Goal: Task Accomplishment & Management: Use online tool/utility

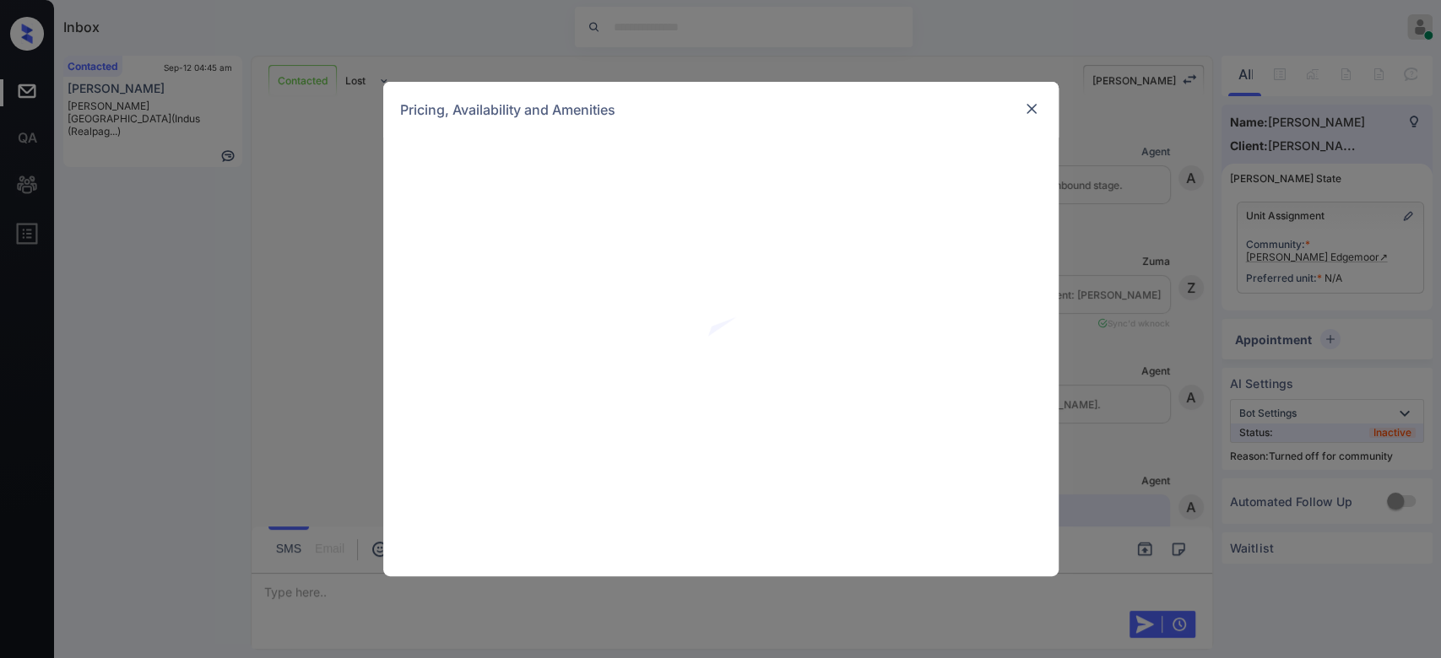
scroll to position [1747, 0]
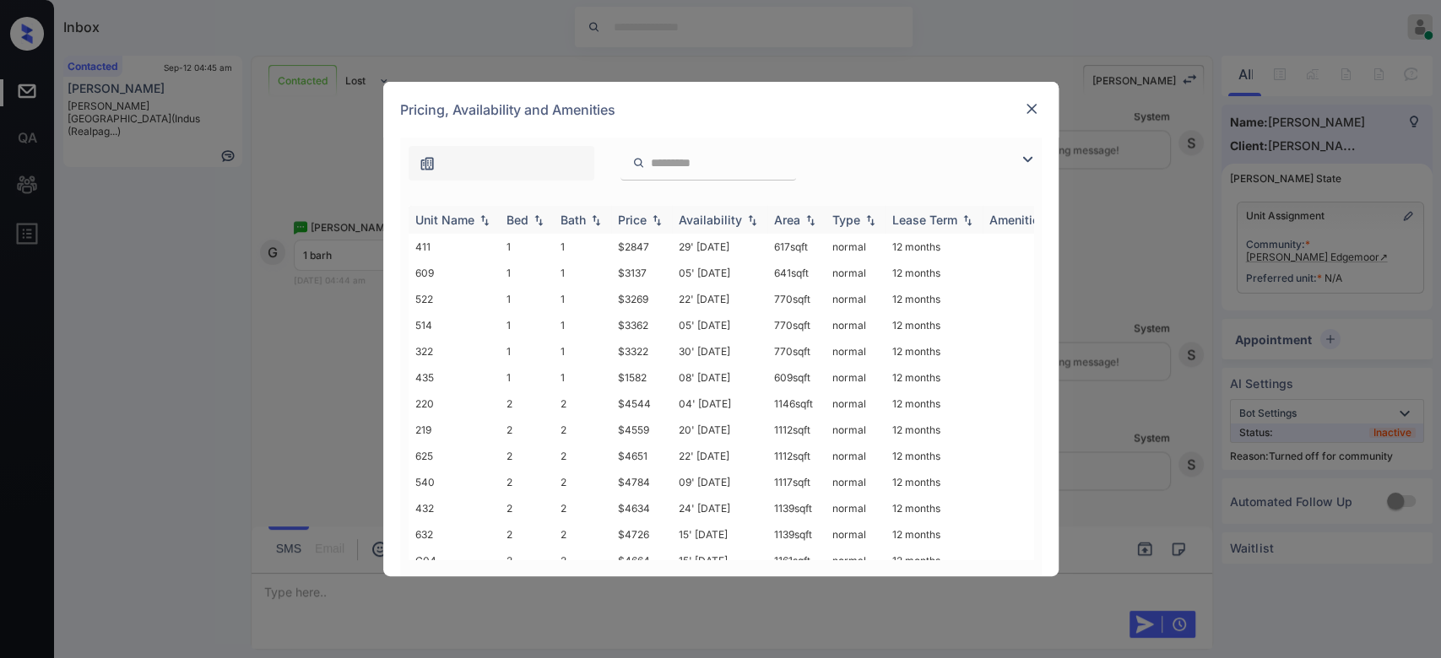
click at [635, 219] on div "Price" at bounding box center [632, 220] width 29 height 14
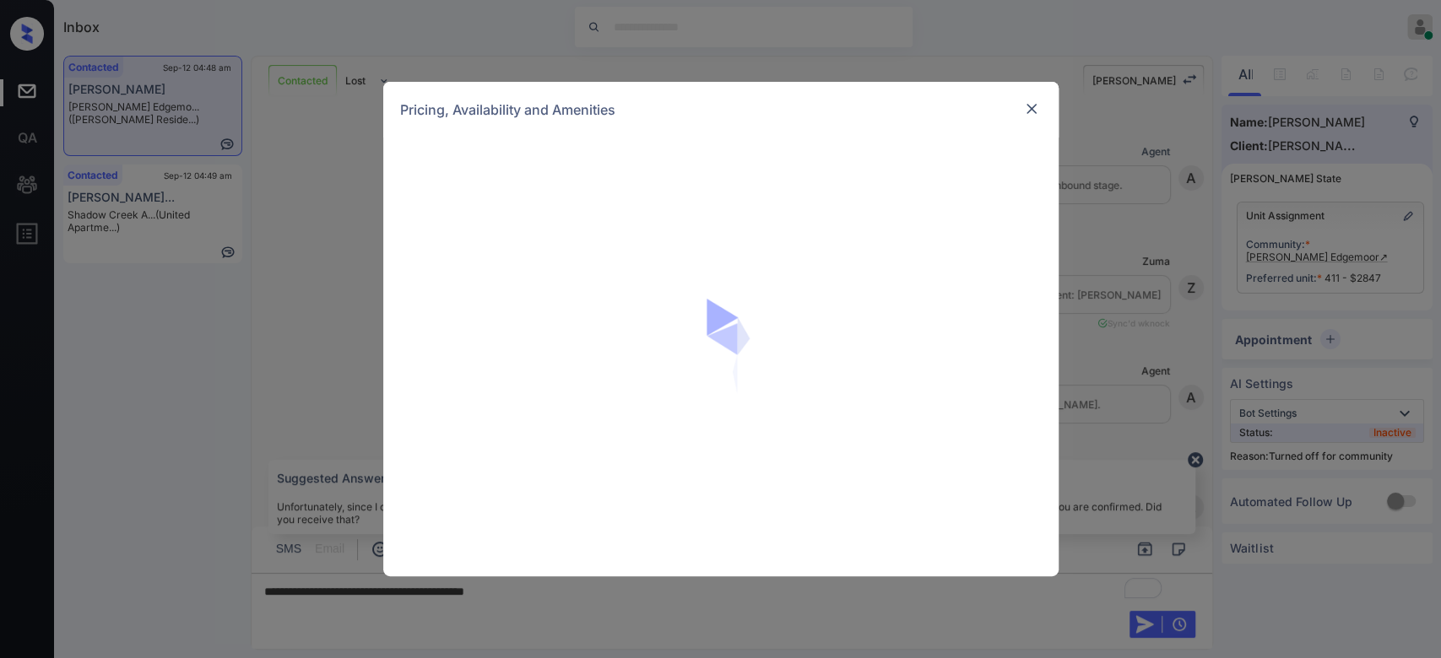
scroll to position [2735, 0]
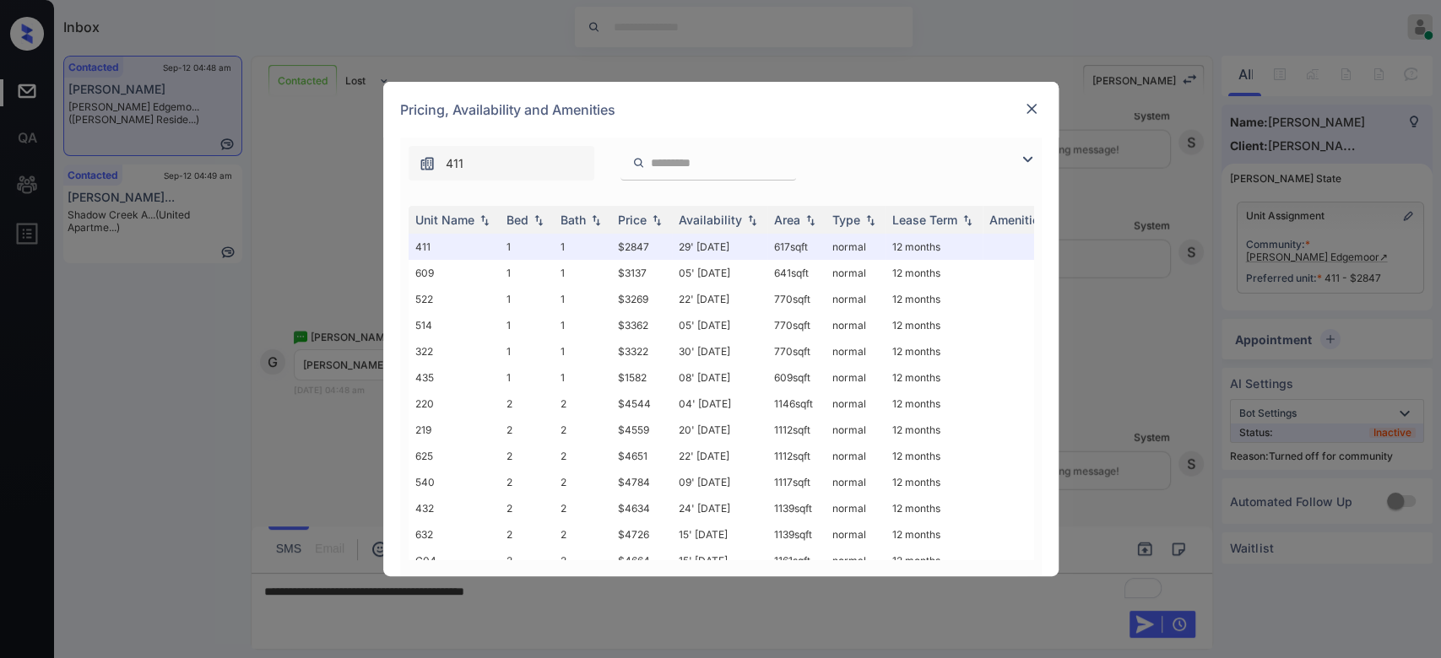
click at [629, 213] on div "Price" at bounding box center [632, 220] width 29 height 14
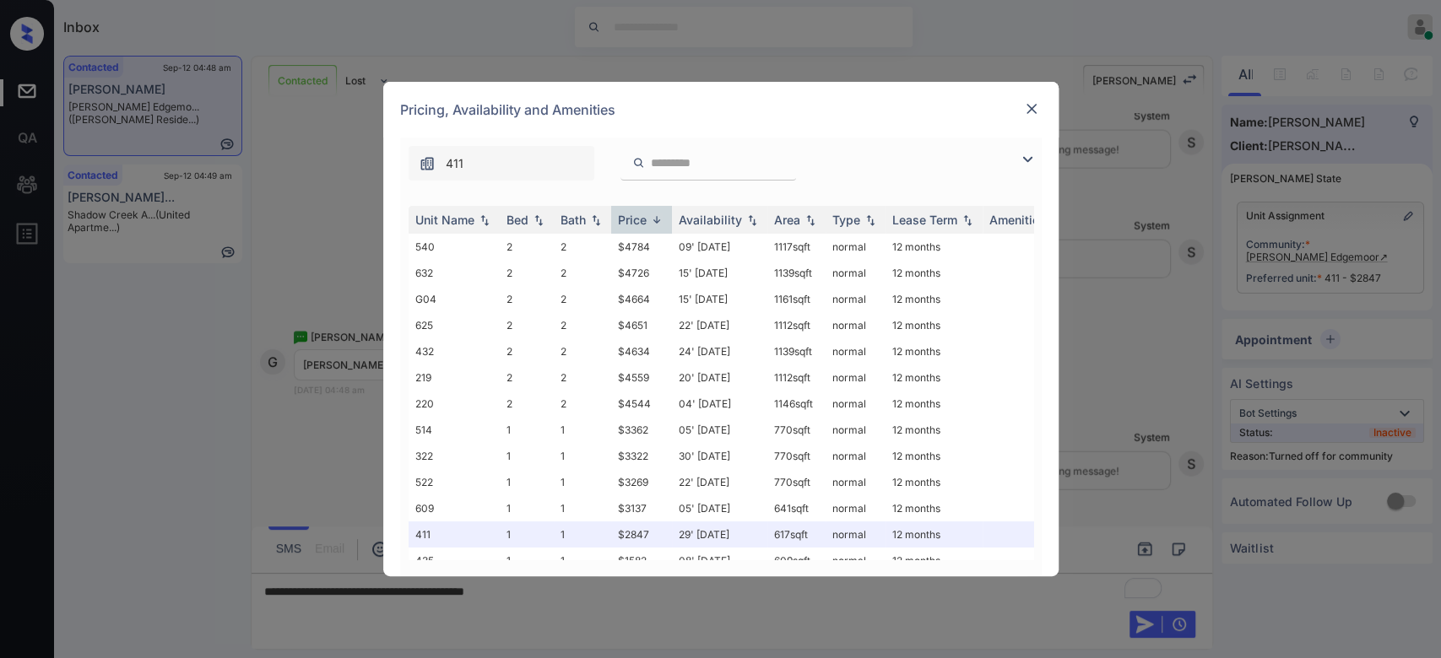
click at [629, 213] on div "Price" at bounding box center [632, 220] width 29 height 14
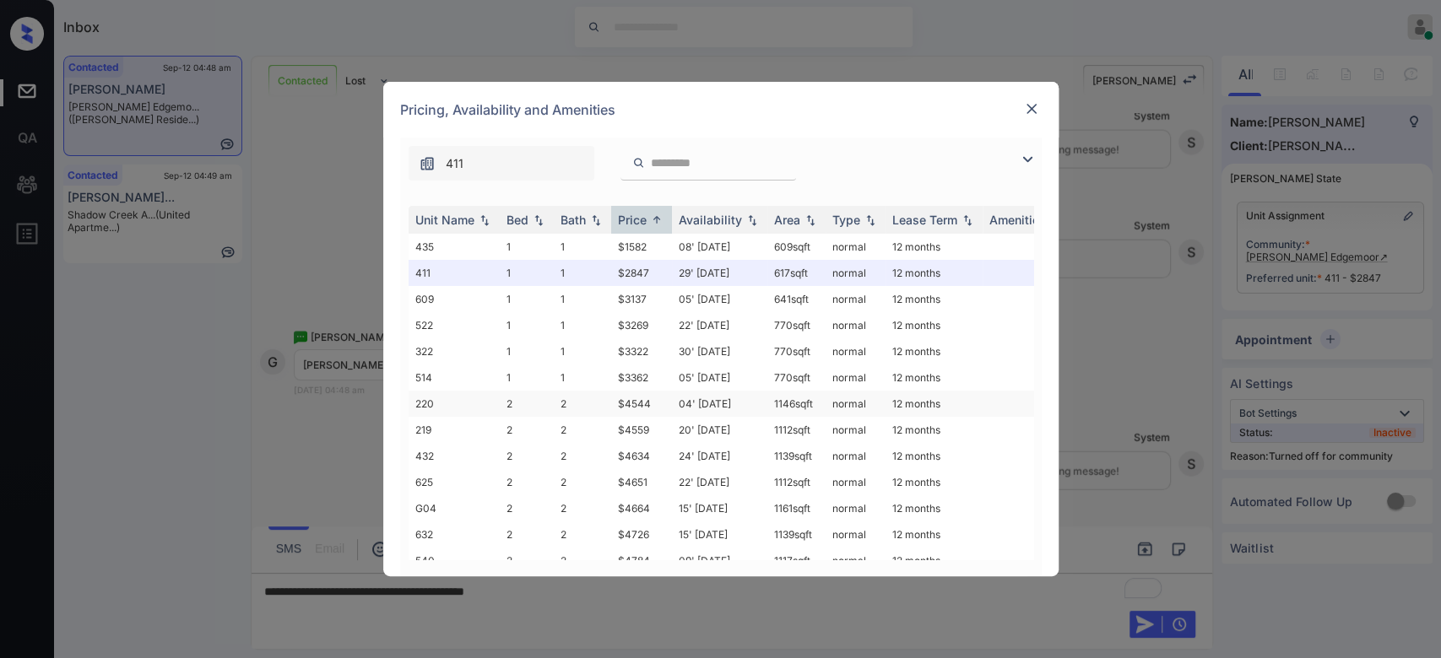
click at [651, 399] on td "$4544" at bounding box center [641, 404] width 61 height 26
drag, startPoint x: 698, startPoint y: 376, endPoint x: 689, endPoint y: 380, distance: 9.9
click at [689, 380] on td "05' [DATE]" at bounding box center [719, 378] width 95 height 26
drag, startPoint x: 654, startPoint y: 395, endPoint x: 614, endPoint y: 403, distance: 41.2
click at [614, 403] on td "$4544" at bounding box center [641, 404] width 61 height 26
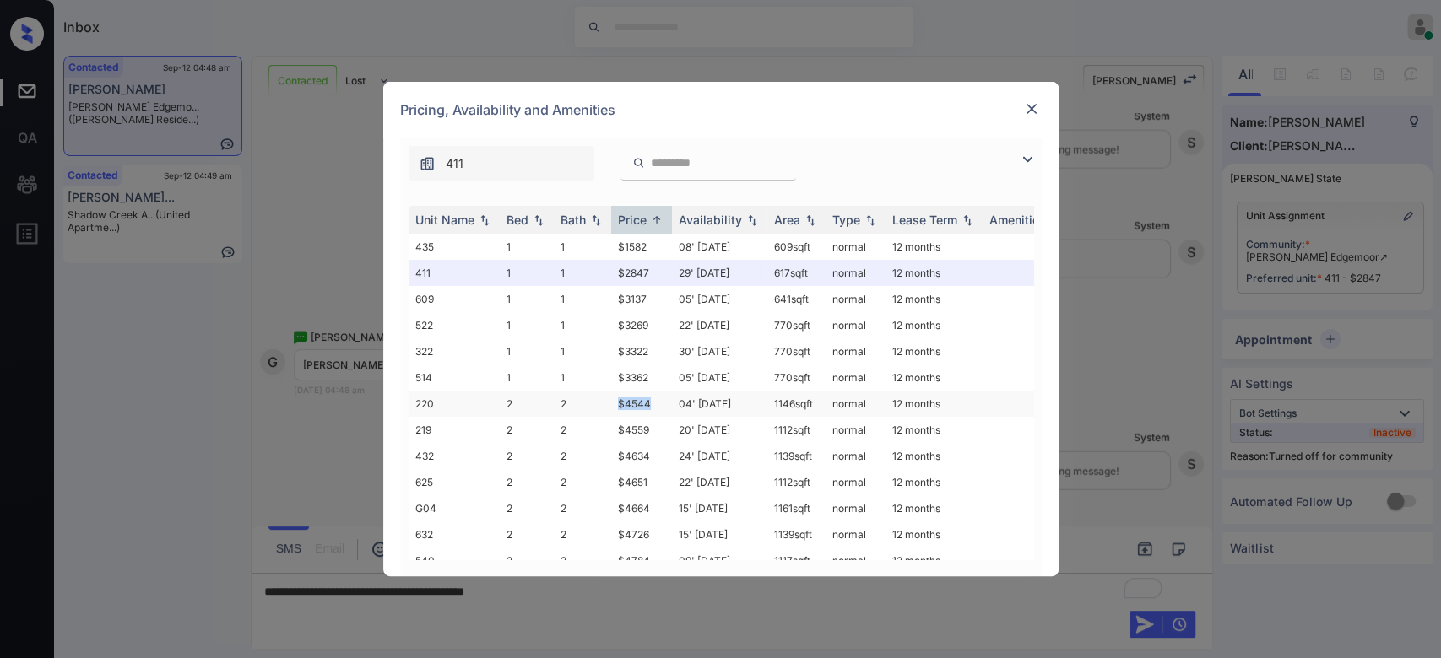
copy td "$4544"
click at [1027, 105] on img at bounding box center [1031, 108] width 17 height 17
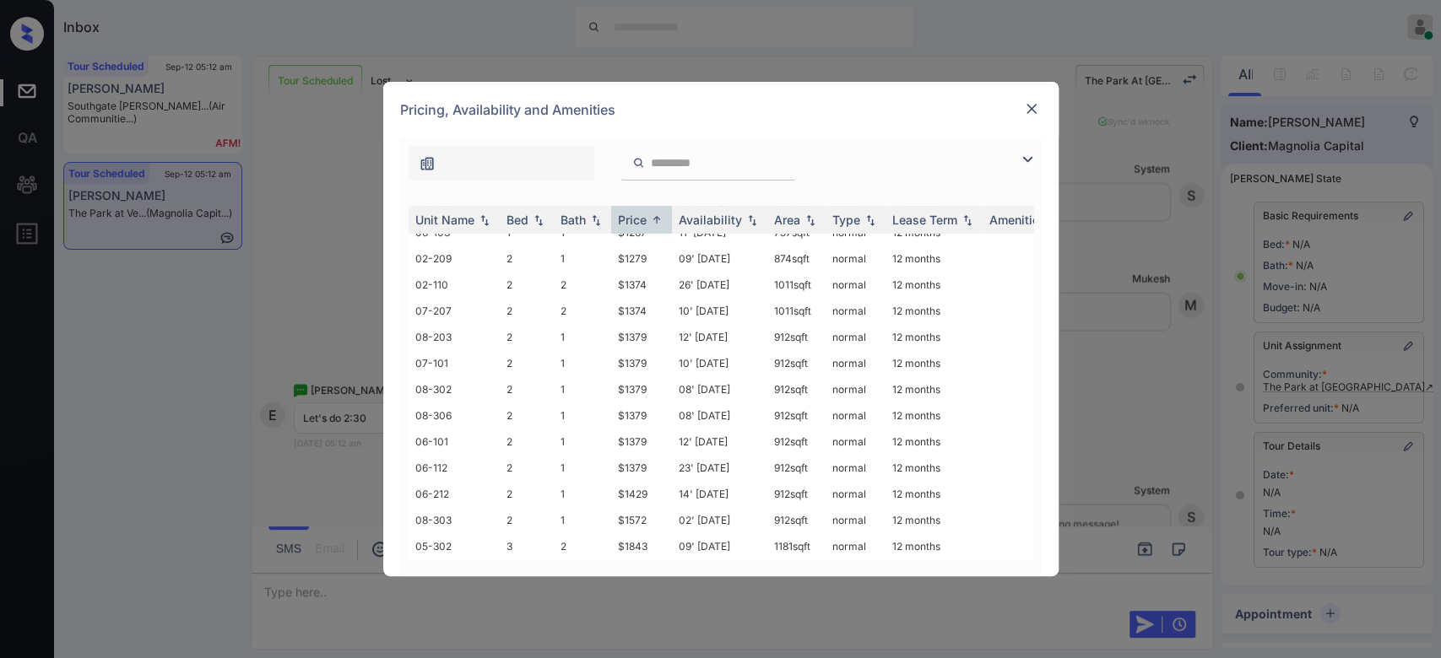
scroll to position [252, 0]
click at [641, 533] on td "$1843" at bounding box center [641, 546] width 61 height 26
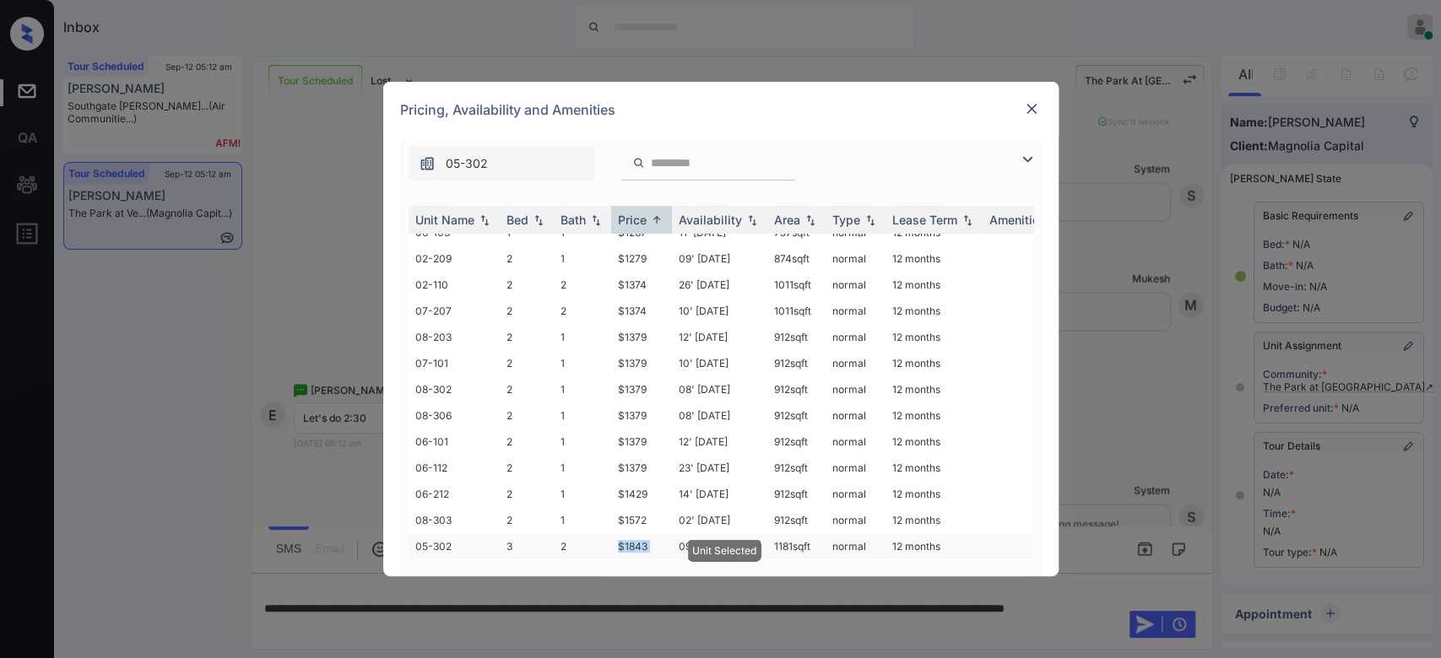
click at [641, 533] on td "$1843" at bounding box center [641, 546] width 61 height 26
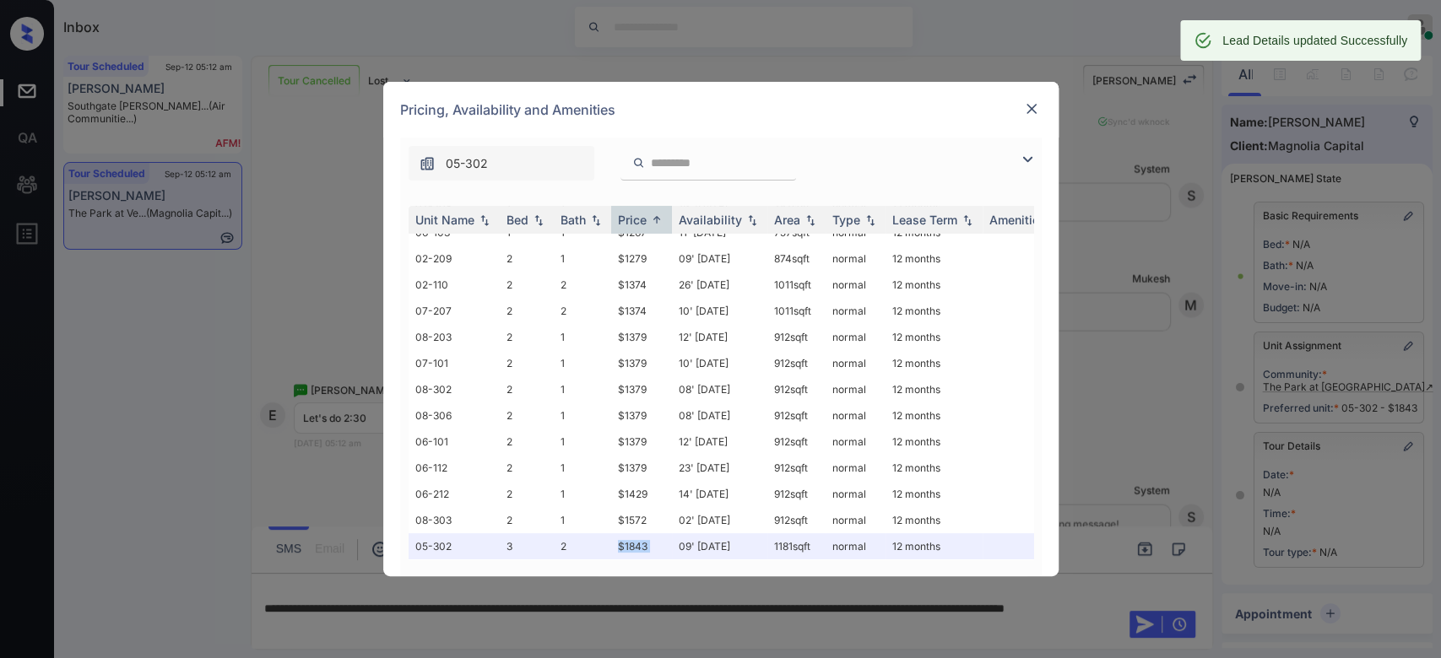
click at [1026, 114] on img at bounding box center [1031, 108] width 17 height 17
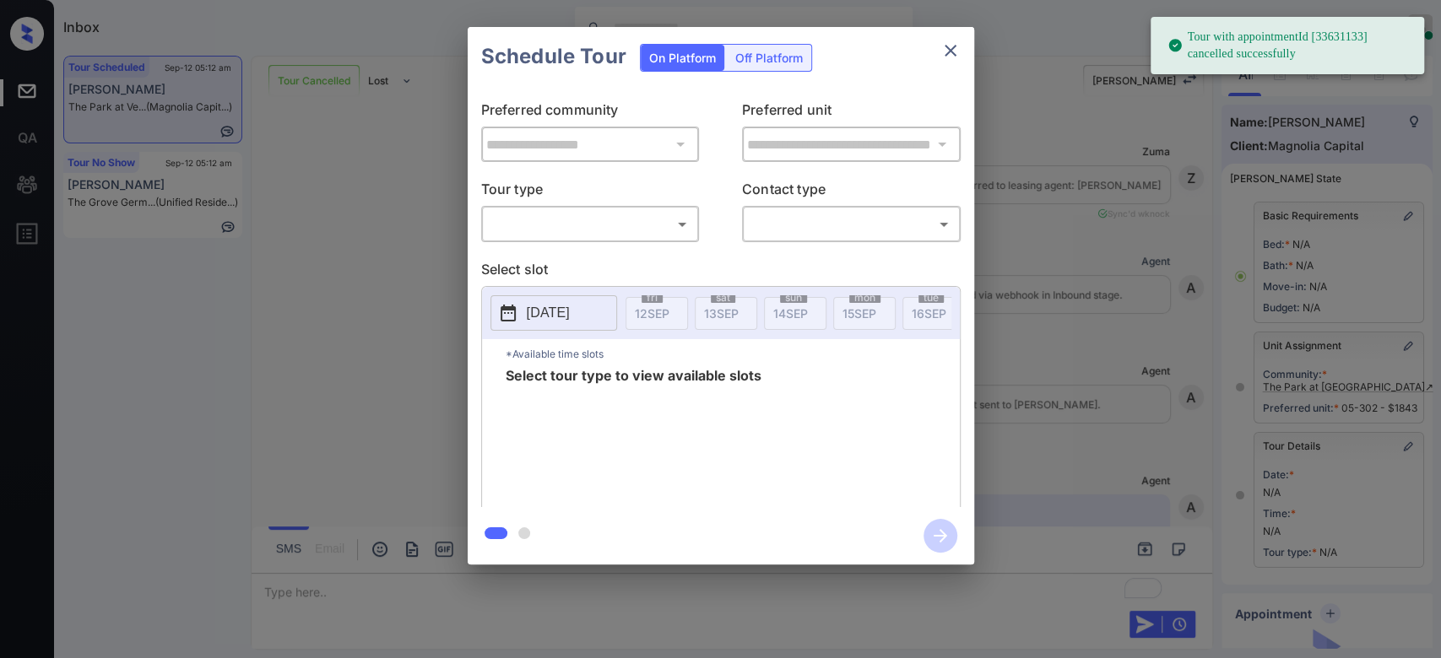
scroll to position [7401, 0]
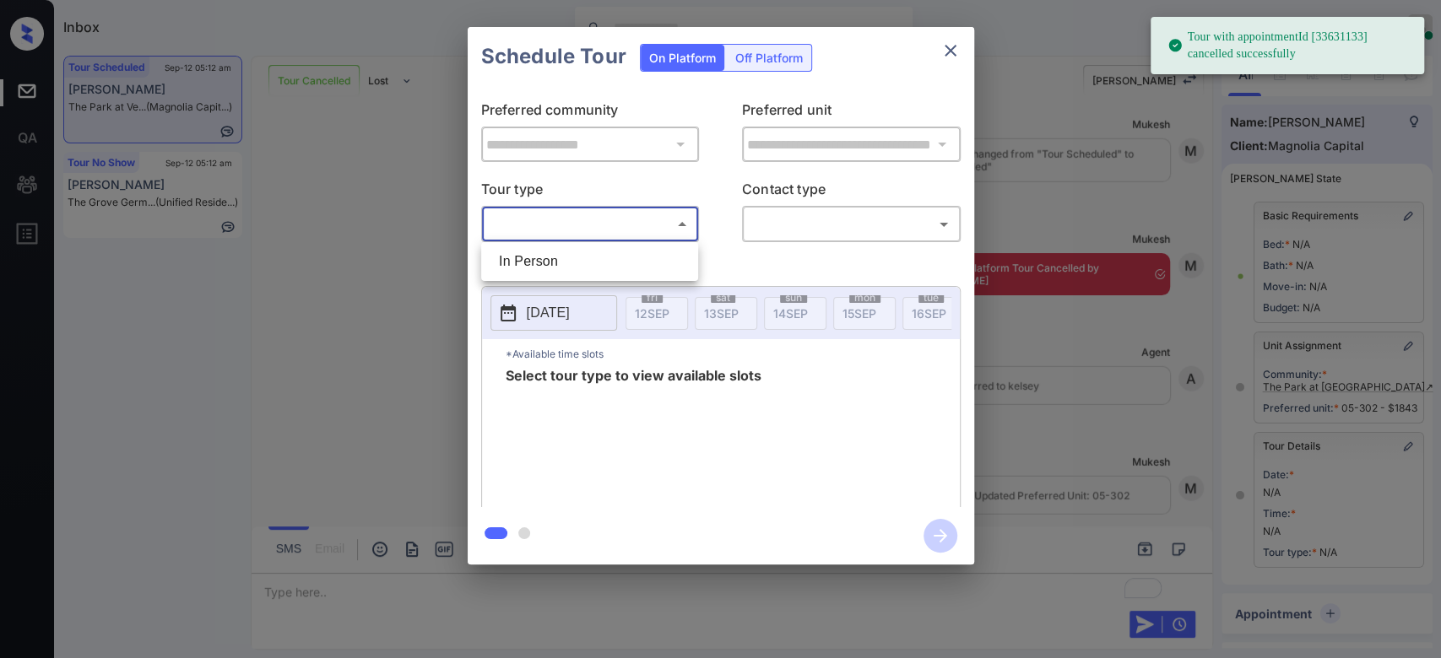
click at [644, 222] on body "Tour with appointmentId [33631133] cancelled successfully Inbox Mukesh Online S…" at bounding box center [720, 329] width 1441 height 658
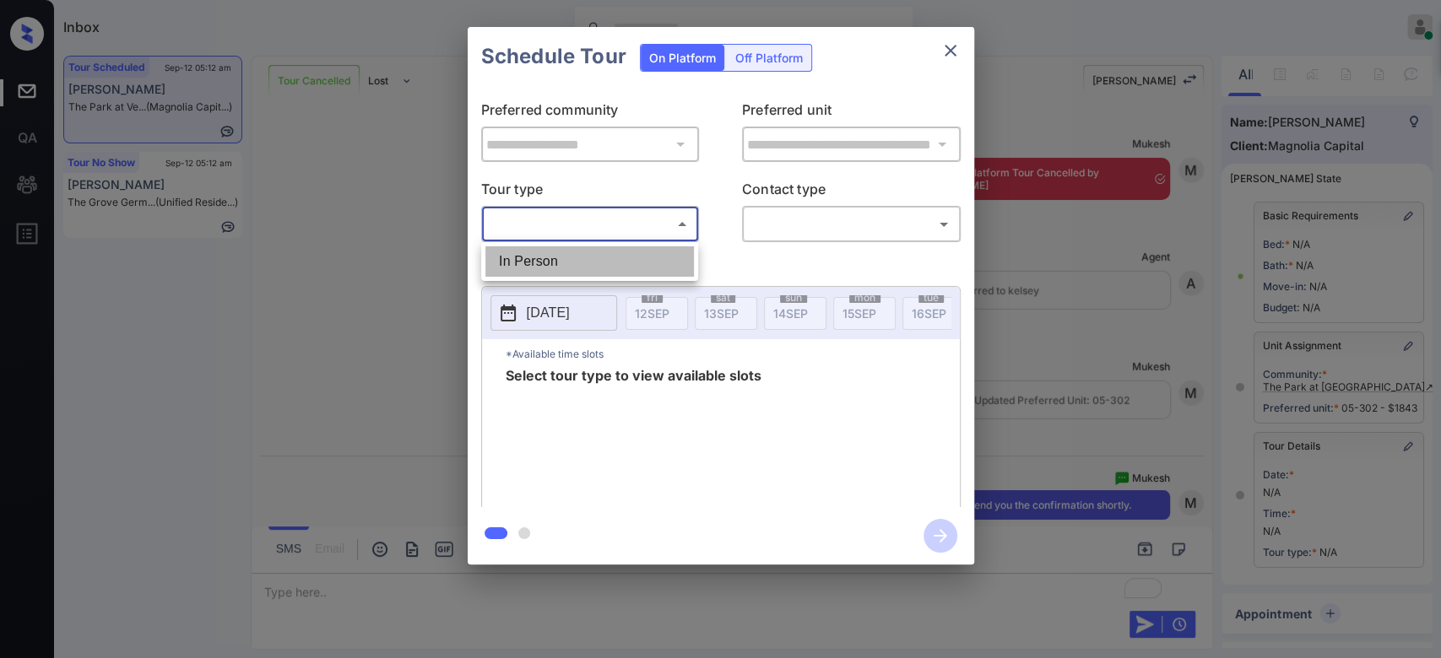
click at [575, 258] on li "In Person" at bounding box center [589, 261] width 208 height 30
type input "********"
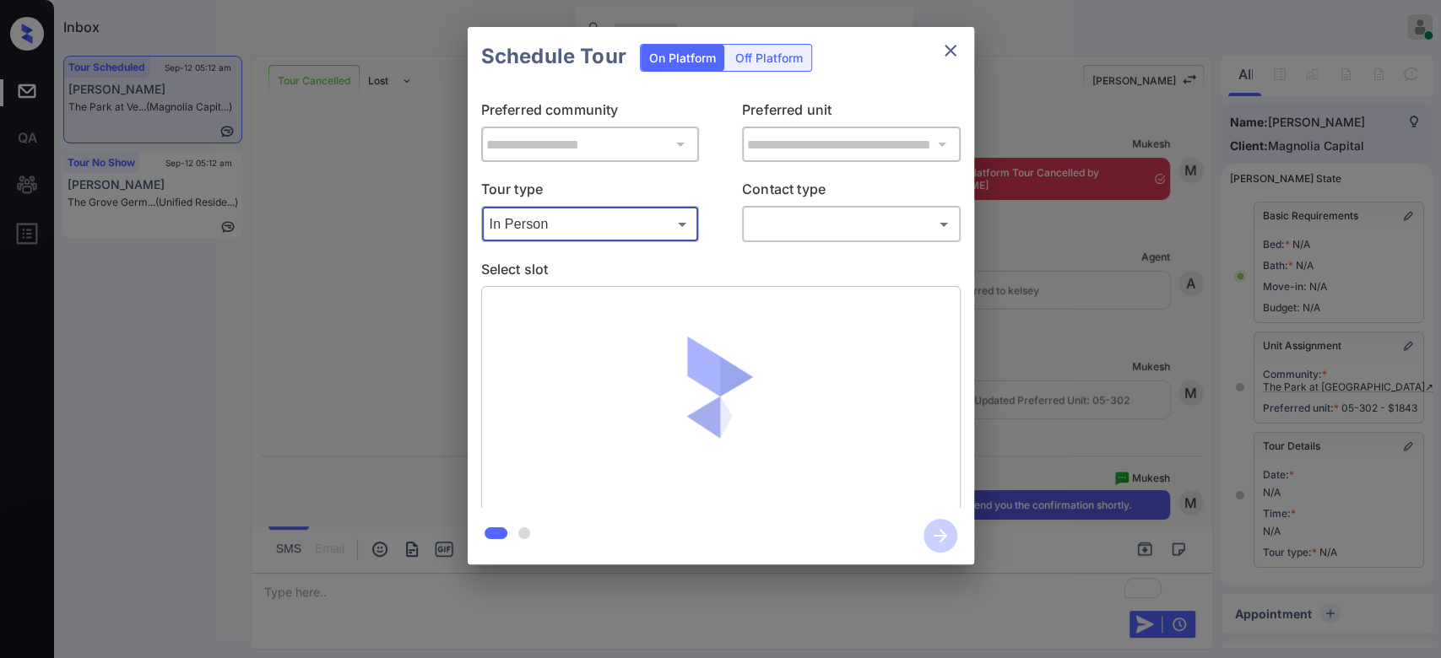
scroll to position [7500, 0]
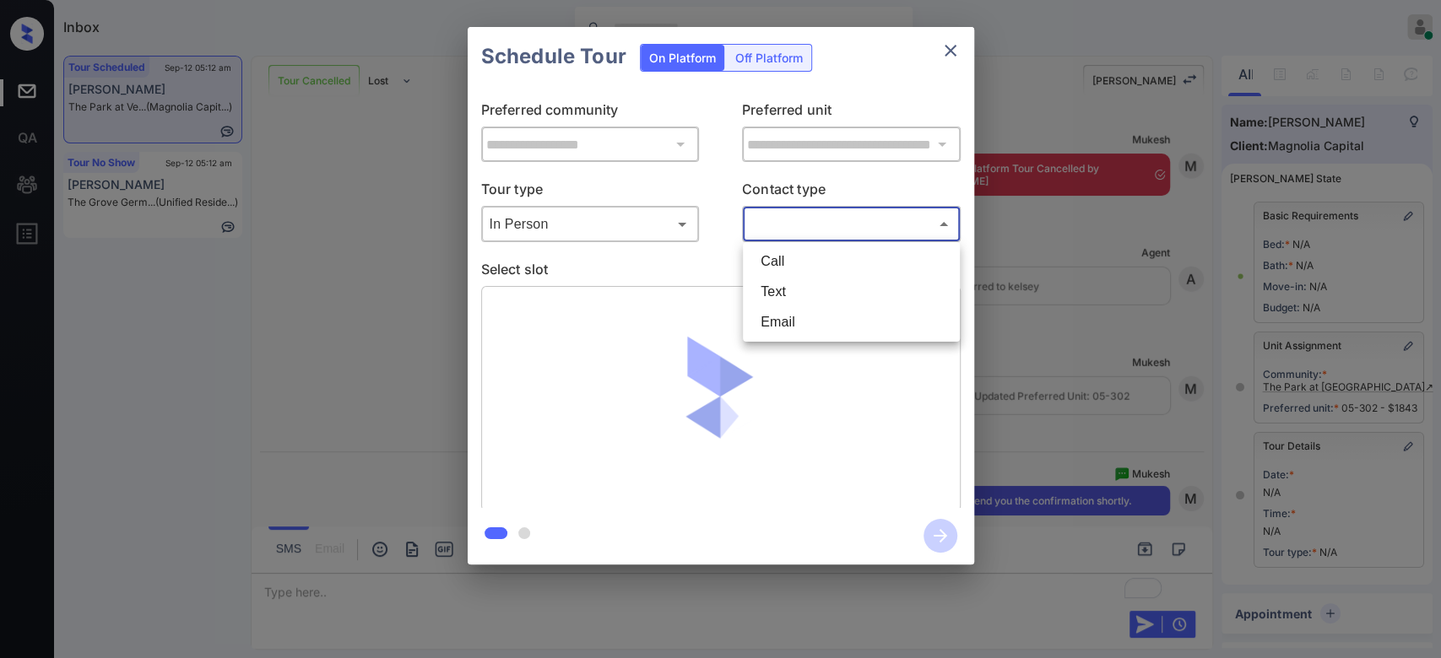
click at [809, 223] on body "Inbox Mukesh Online Set yourself offline Set yourself on break Profile Switch t…" at bounding box center [720, 329] width 1441 height 658
click at [790, 303] on li "Text" at bounding box center [851, 292] width 208 height 30
type input "****"
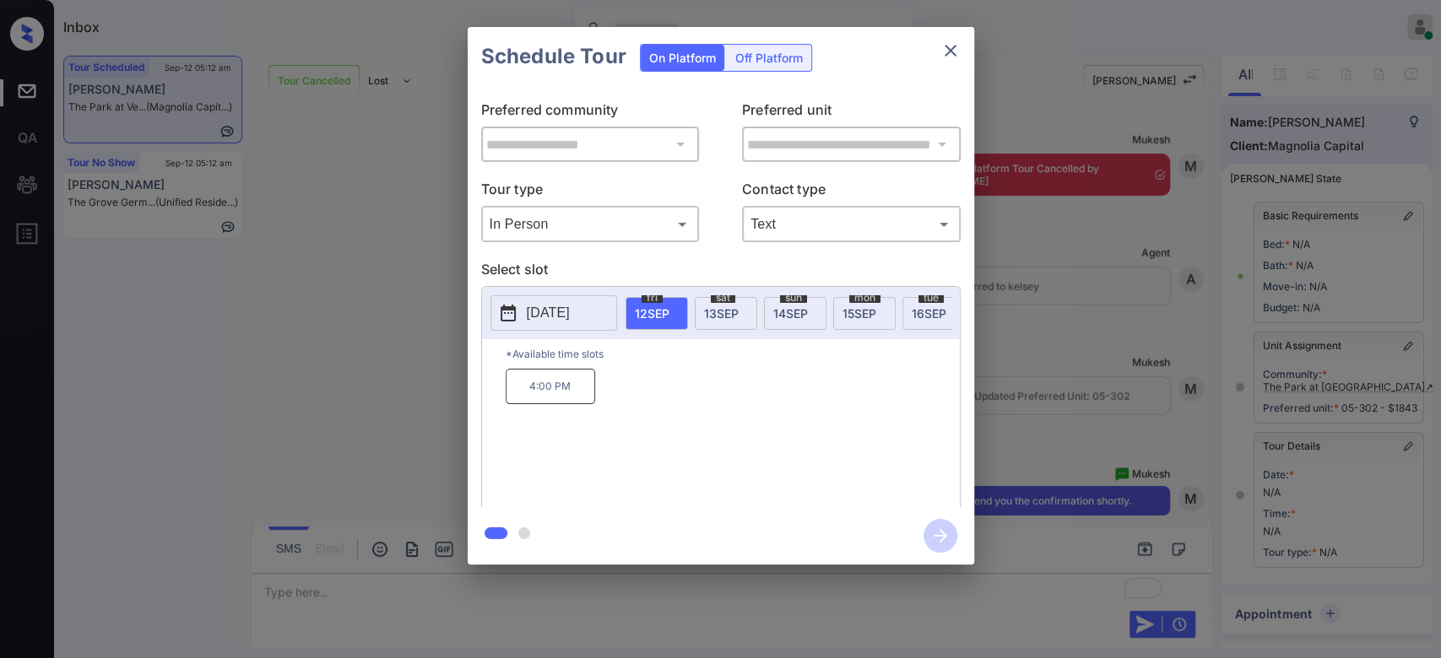
click at [726, 319] on div "[DATE]" at bounding box center [726, 313] width 62 height 33
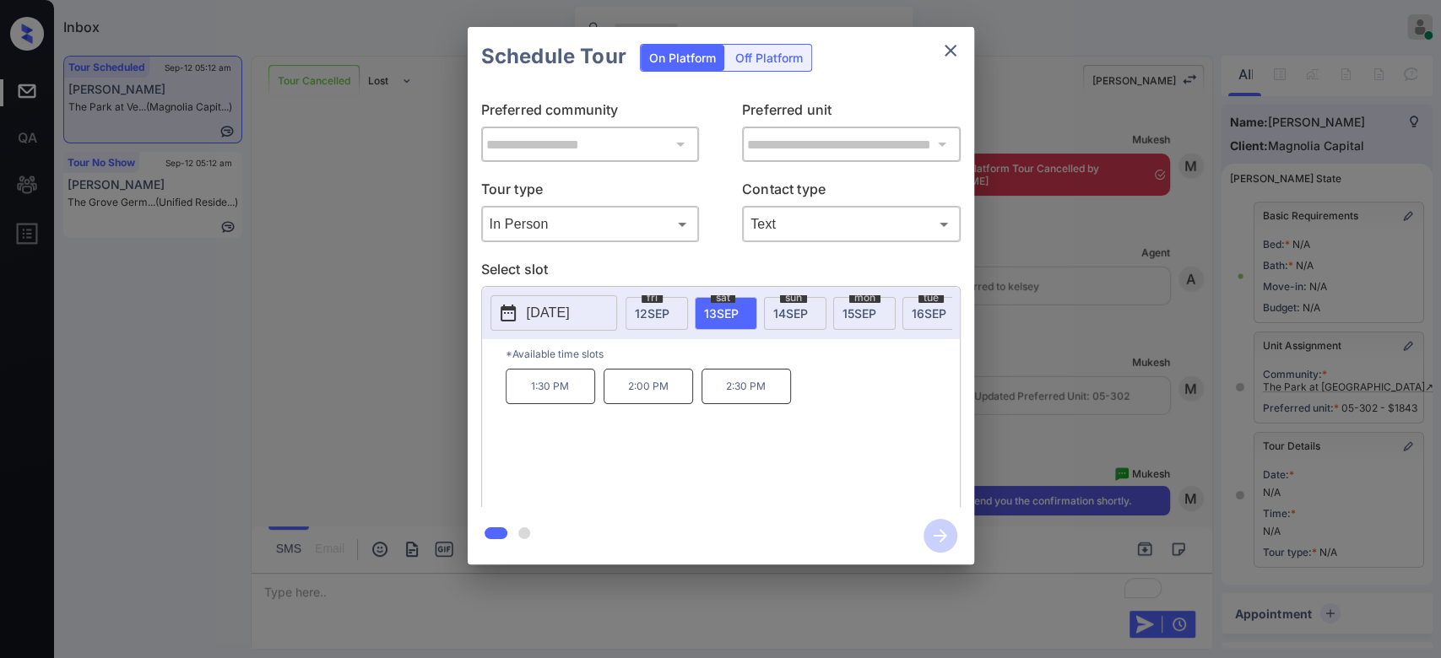
click at [737, 398] on p "2:30 PM" at bounding box center [745, 386] width 89 height 35
click at [950, 537] on icon "button" at bounding box center [940, 536] width 34 height 34
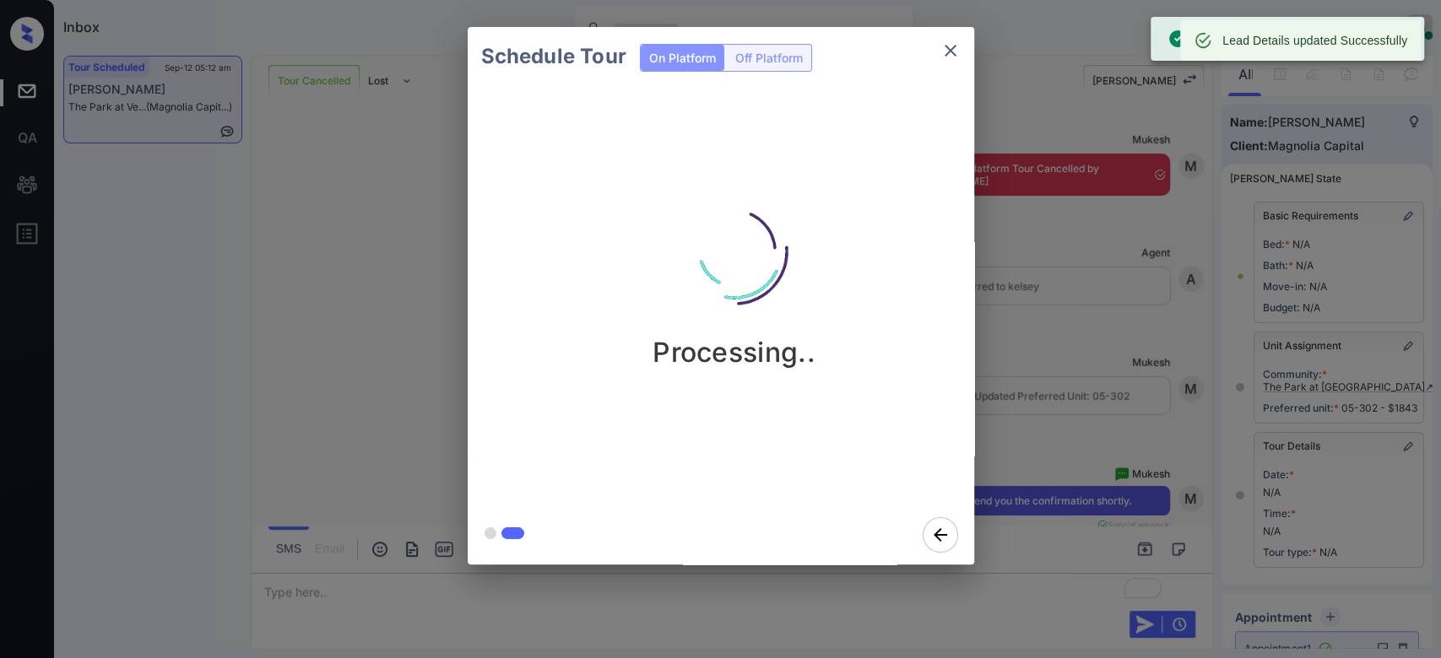
click at [1053, 216] on div "Schedule Tour On Platform Off Platform Processing.." at bounding box center [720, 296] width 1441 height 592
